Goal: Find specific fact: Find specific fact

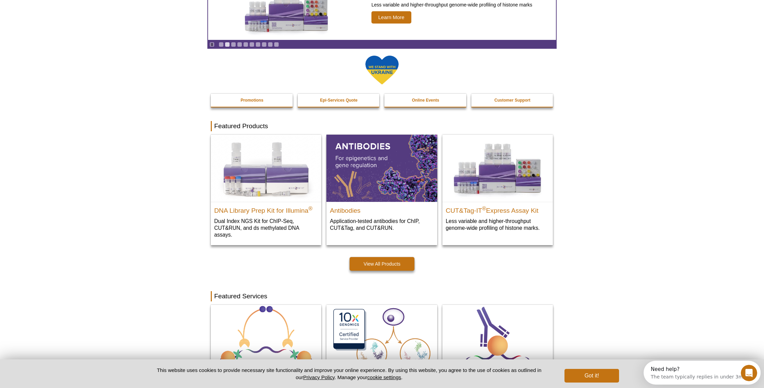
scroll to position [76, 0]
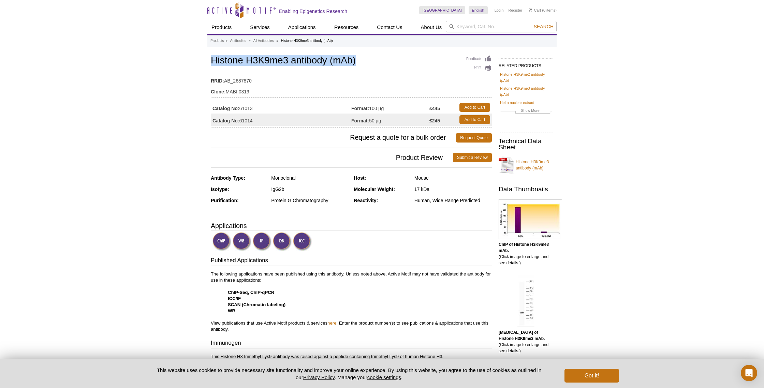
drag, startPoint x: 213, startPoint y: 60, endPoint x: 362, endPoint y: 63, distance: 149.0
click at [362, 63] on h1 "Histone H3K9me3 antibody (mAb)" at bounding box center [351, 61] width 281 height 12
drag, startPoint x: 240, startPoint y: 121, endPoint x: 260, endPoint y: 121, distance: 19.8
click at [260, 121] on td "Catalog No: 61014" at bounding box center [281, 120] width 140 height 12
copy td "61014"
